Goal: Transaction & Acquisition: Book appointment/travel/reservation

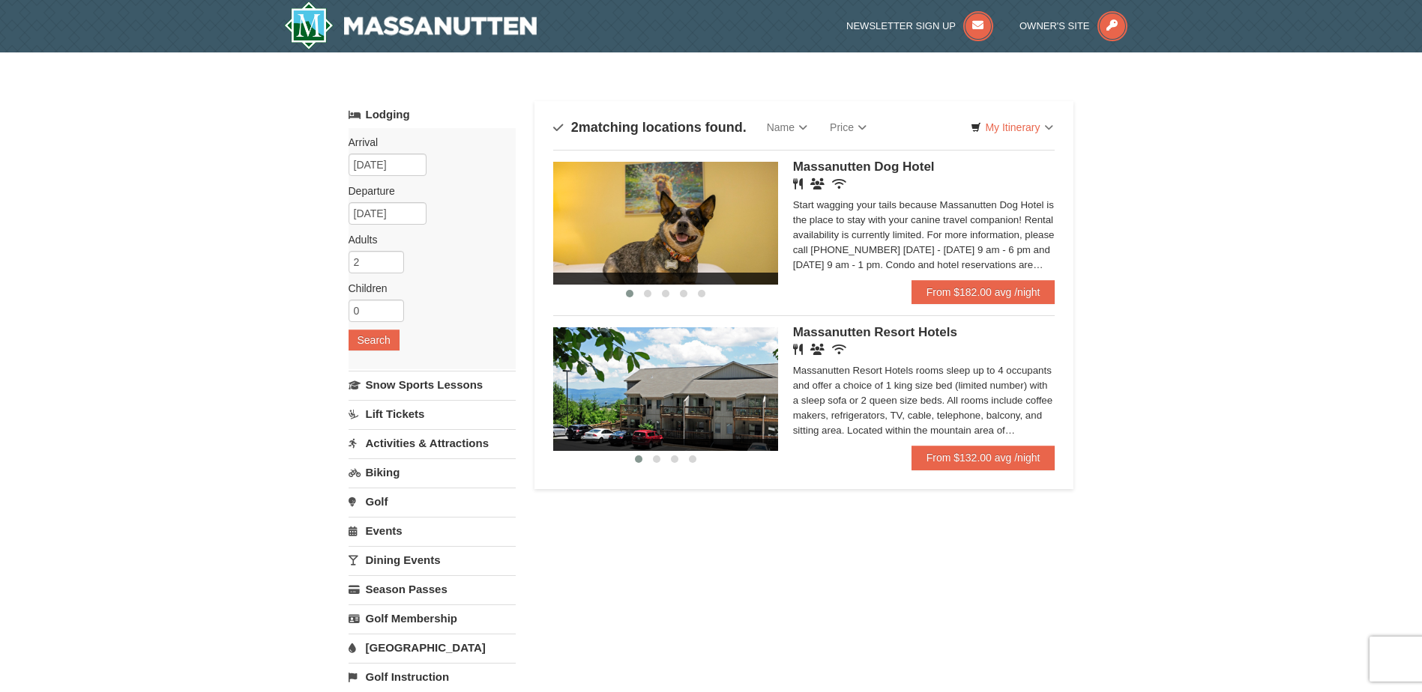
click at [912, 325] on div "‹ › Massanutten Resort Hotels Restaurant Banquet Facilities Wireless Internet (…" at bounding box center [804, 387] width 502 height 142
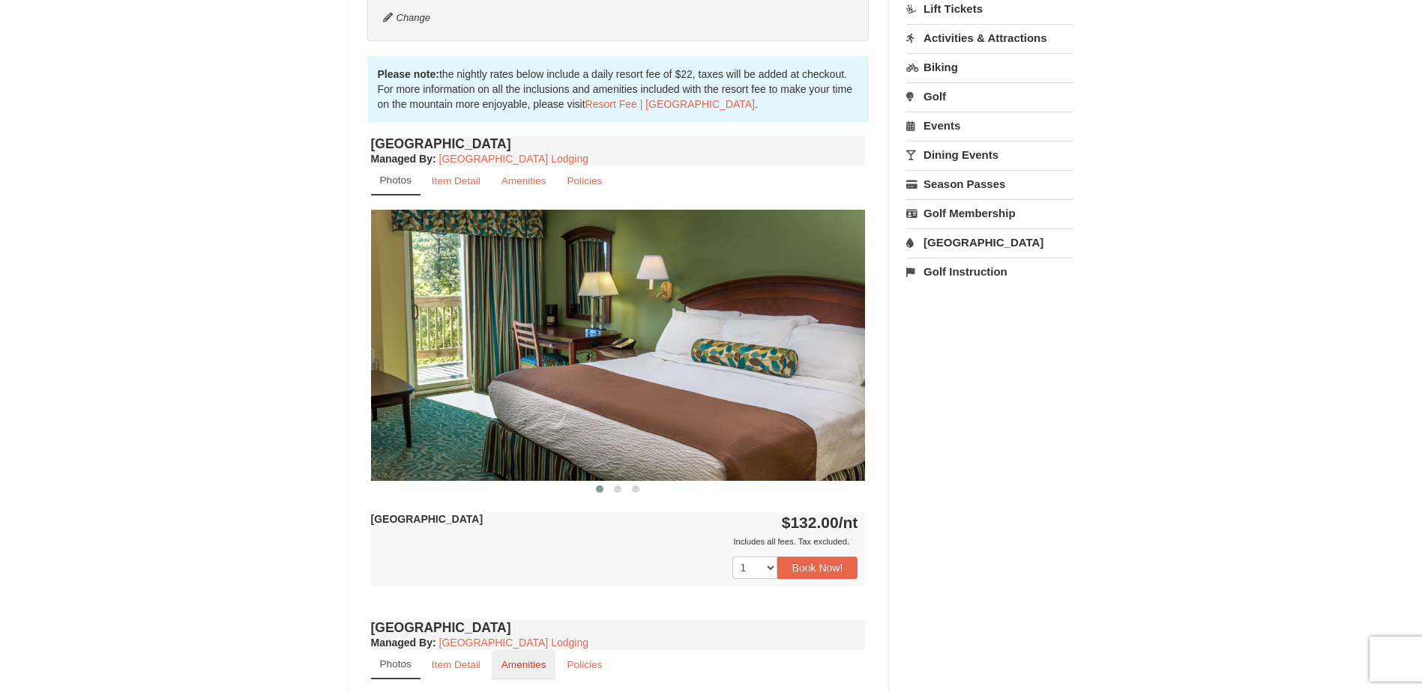
scroll to position [375, 0]
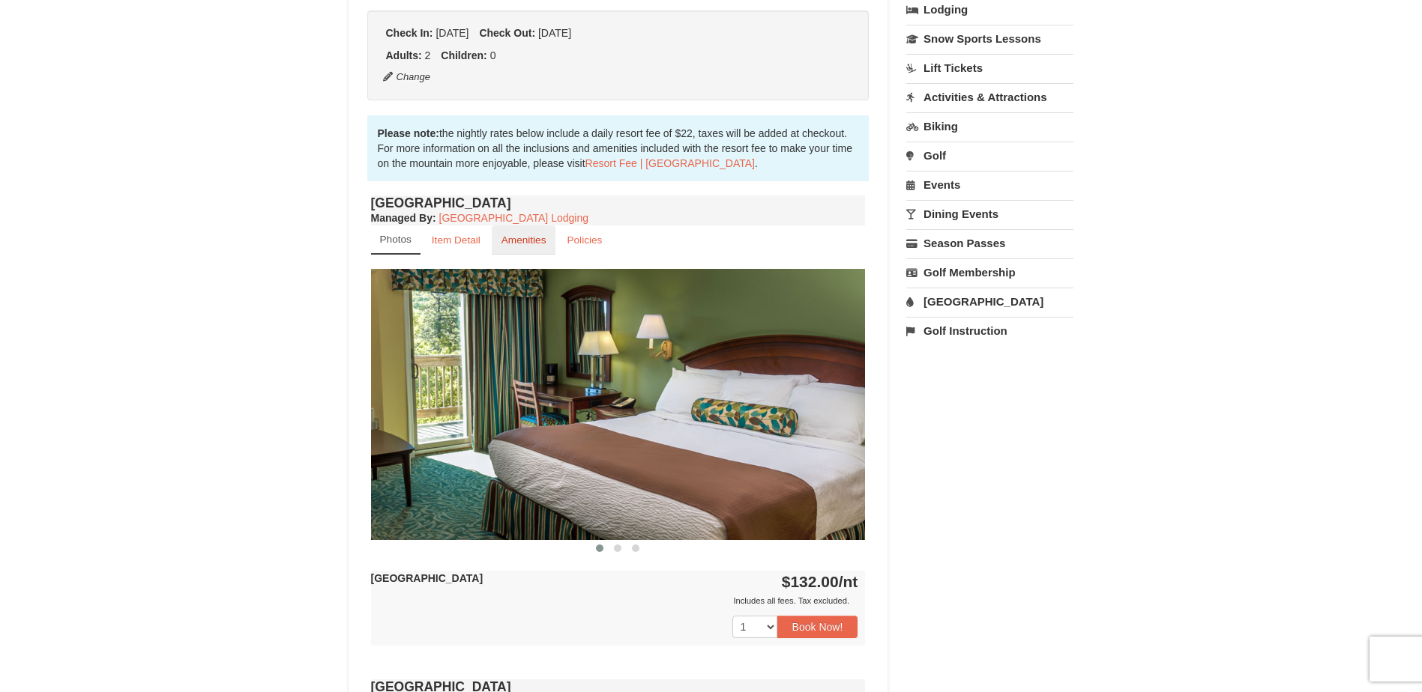
click at [530, 247] on link "Amenities" at bounding box center [524, 240] width 64 height 29
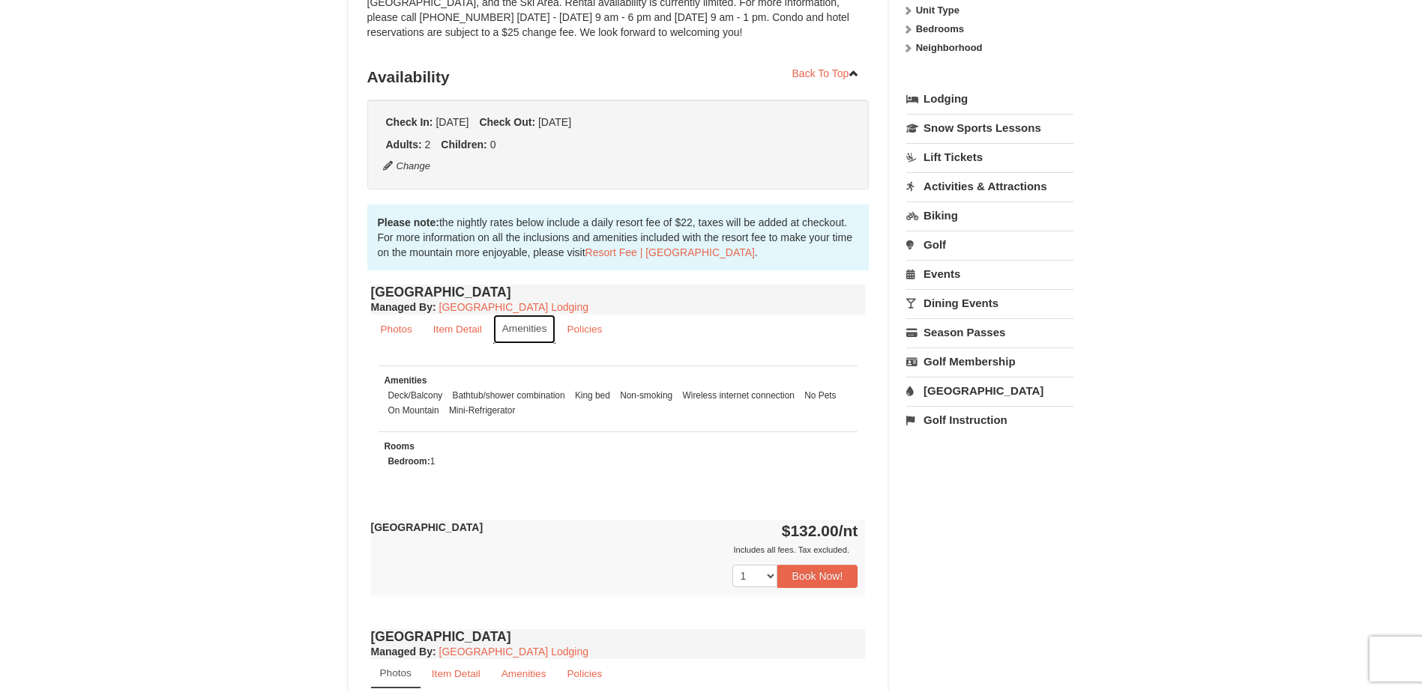
scroll to position [0, 0]
